Goal: Information Seeking & Learning: Understand process/instructions

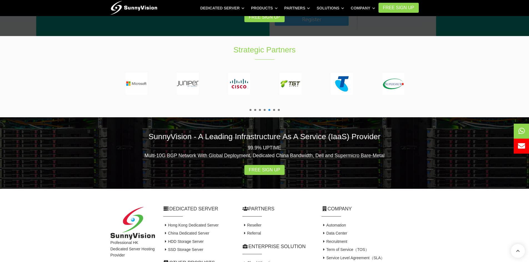
scroll to position [1019, 0]
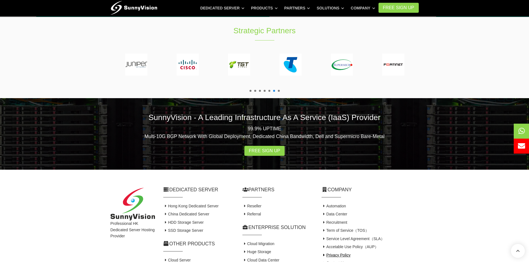
click at [329, 253] on link "Privacy Policy" at bounding box center [335, 255] width 29 height 4
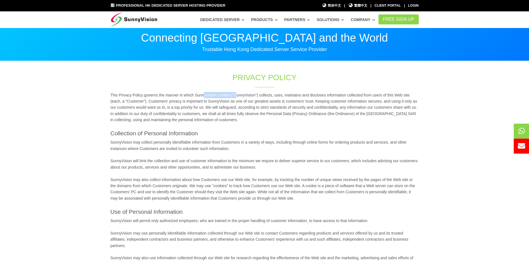
drag, startPoint x: 195, startPoint y: 96, endPoint x: 228, endPoint y: 97, distance: 33.1
click at [228, 97] on div "This Privacy Policy governs the manner in which SunnyVision Limited ("SunnyVisi…" at bounding box center [264, 234] width 316 height 285
copy div "SunnyVision Limited"
